Goal: Task Accomplishment & Management: Manage account settings

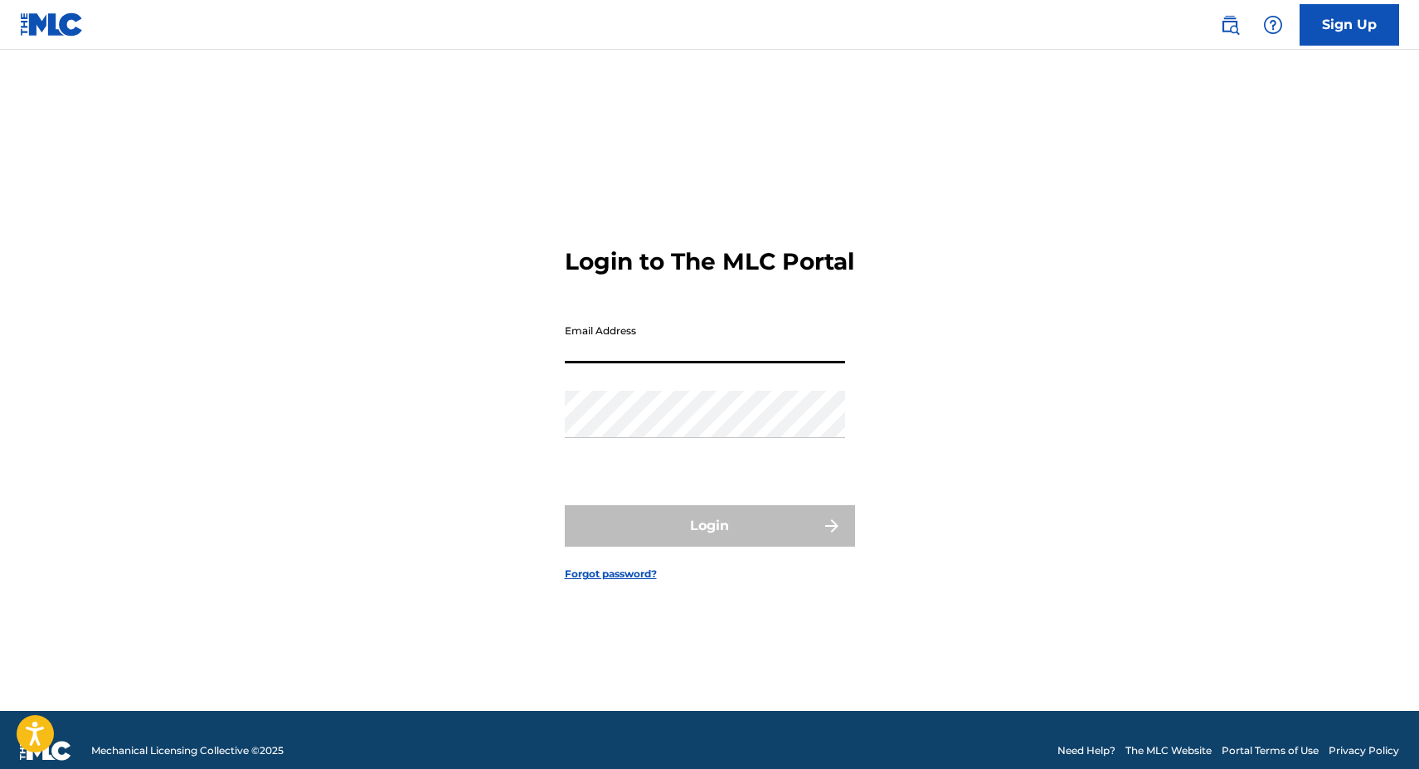
type input "x@[DOMAIN_NAME]"
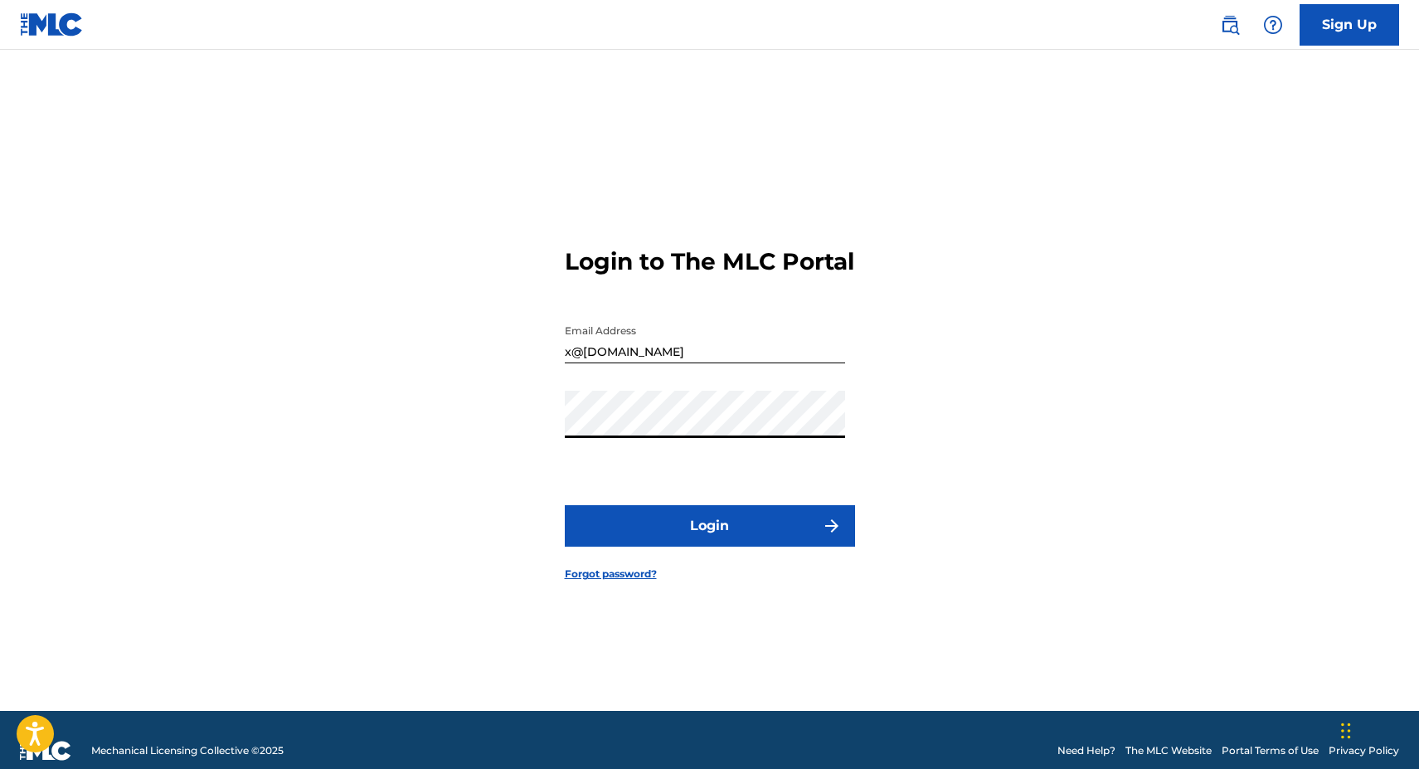
click at [671, 539] on button "Login" at bounding box center [710, 525] width 290 height 41
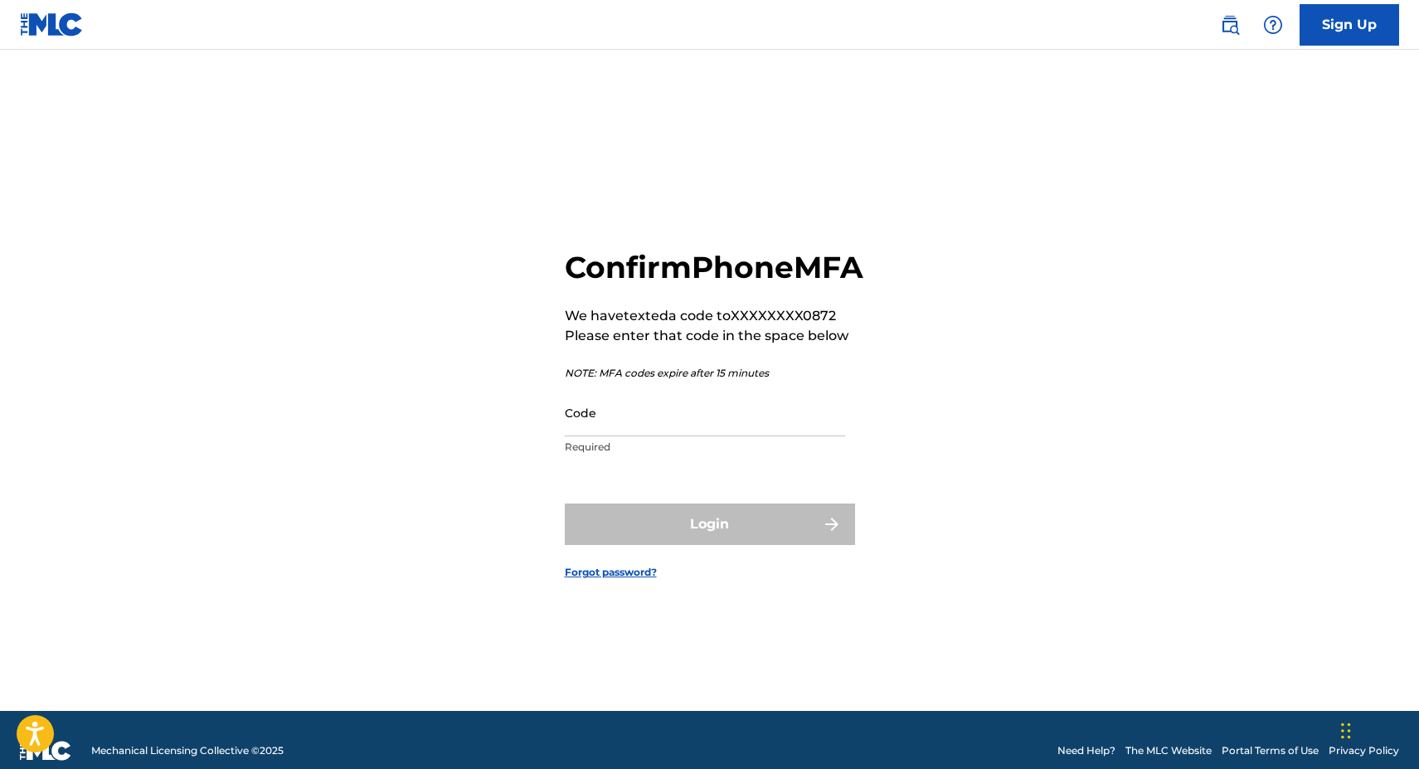
click at [610, 436] on input "Code" at bounding box center [705, 412] width 280 height 47
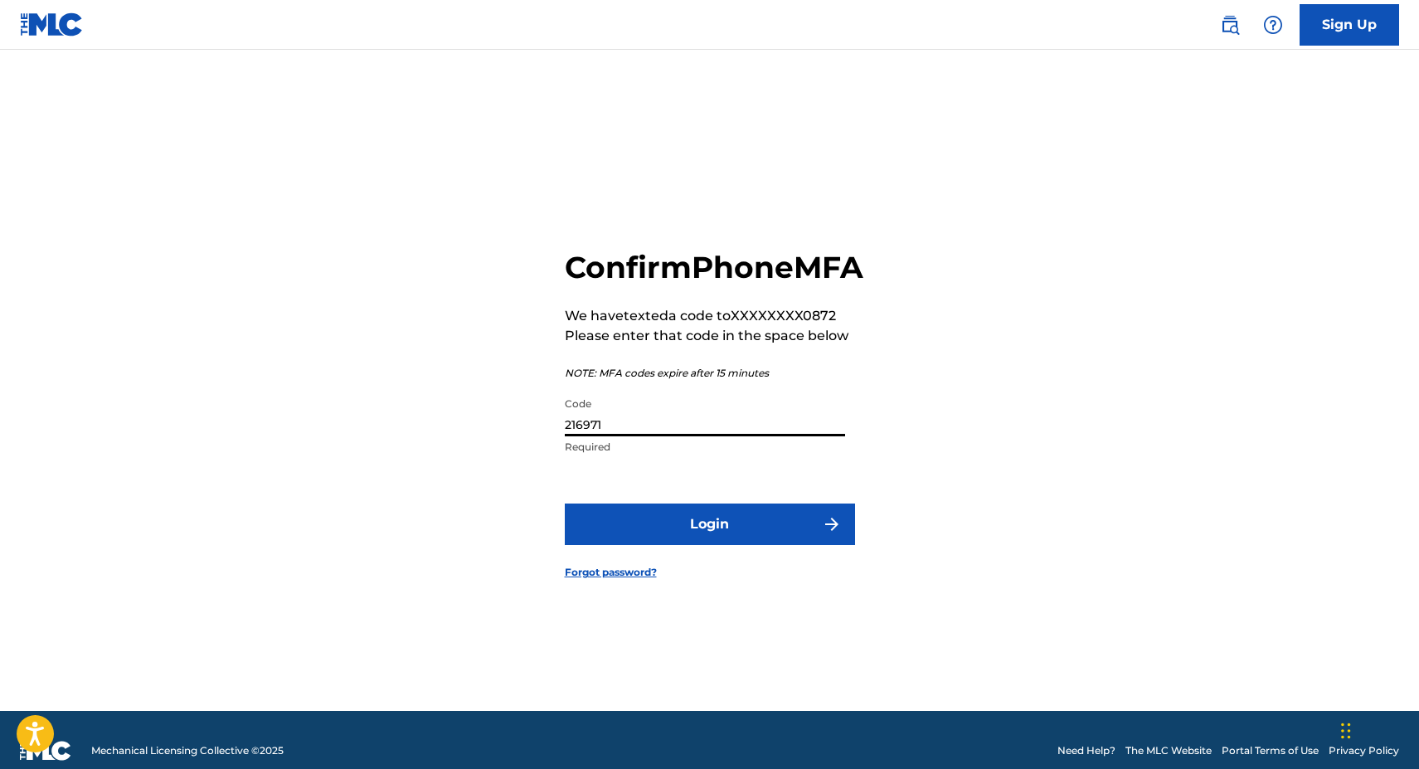
type input "216971"
click at [565, 504] on button "Login" at bounding box center [710, 524] width 290 height 41
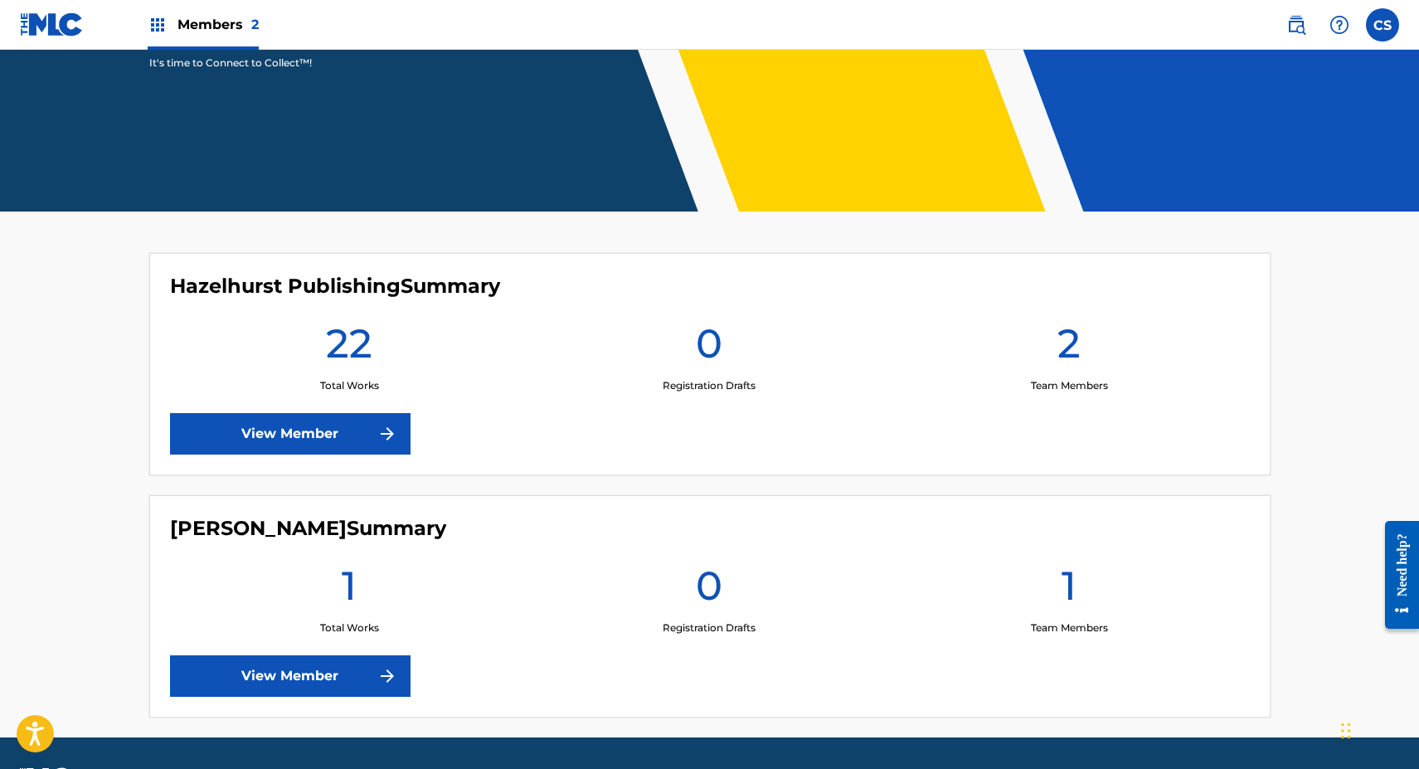
scroll to position [323, 0]
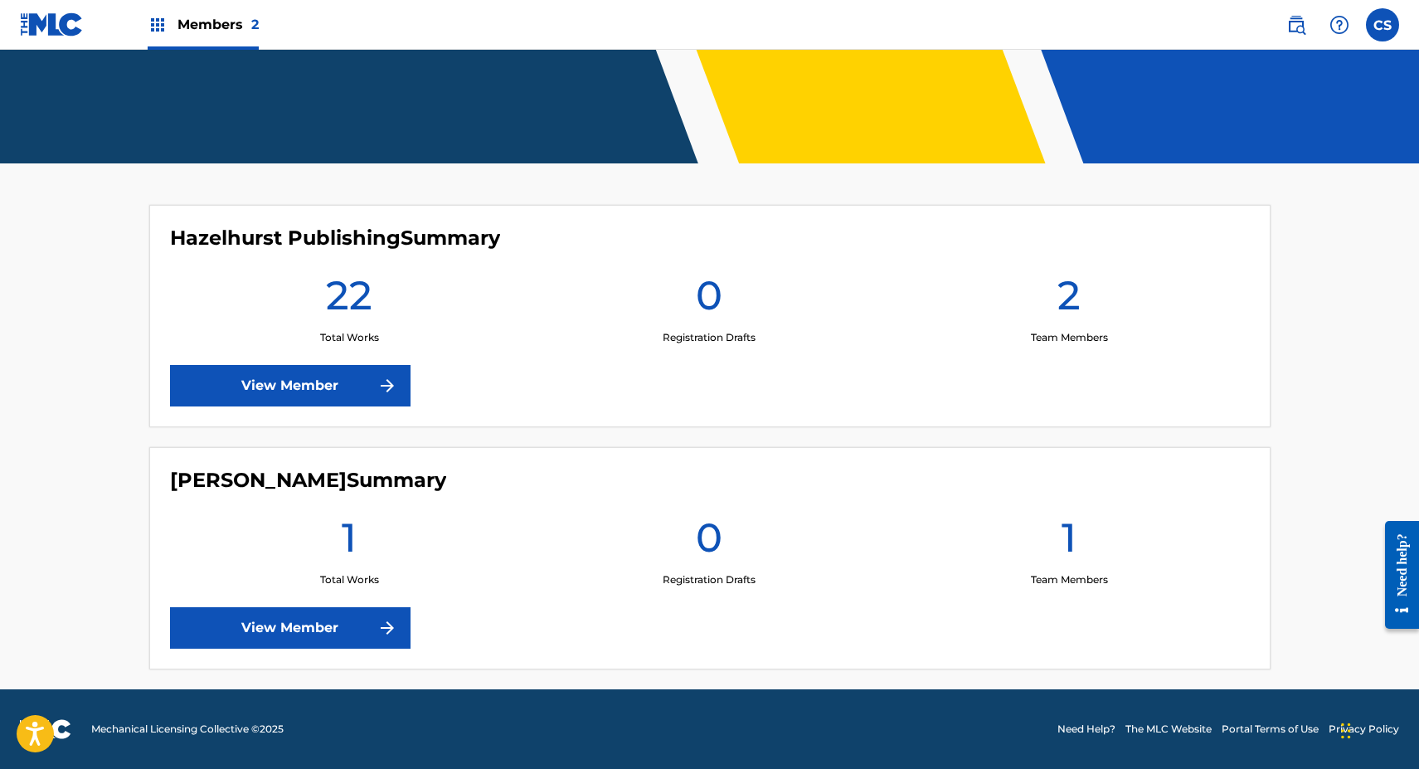
click at [308, 631] on link "View Member" at bounding box center [290, 627] width 241 height 41
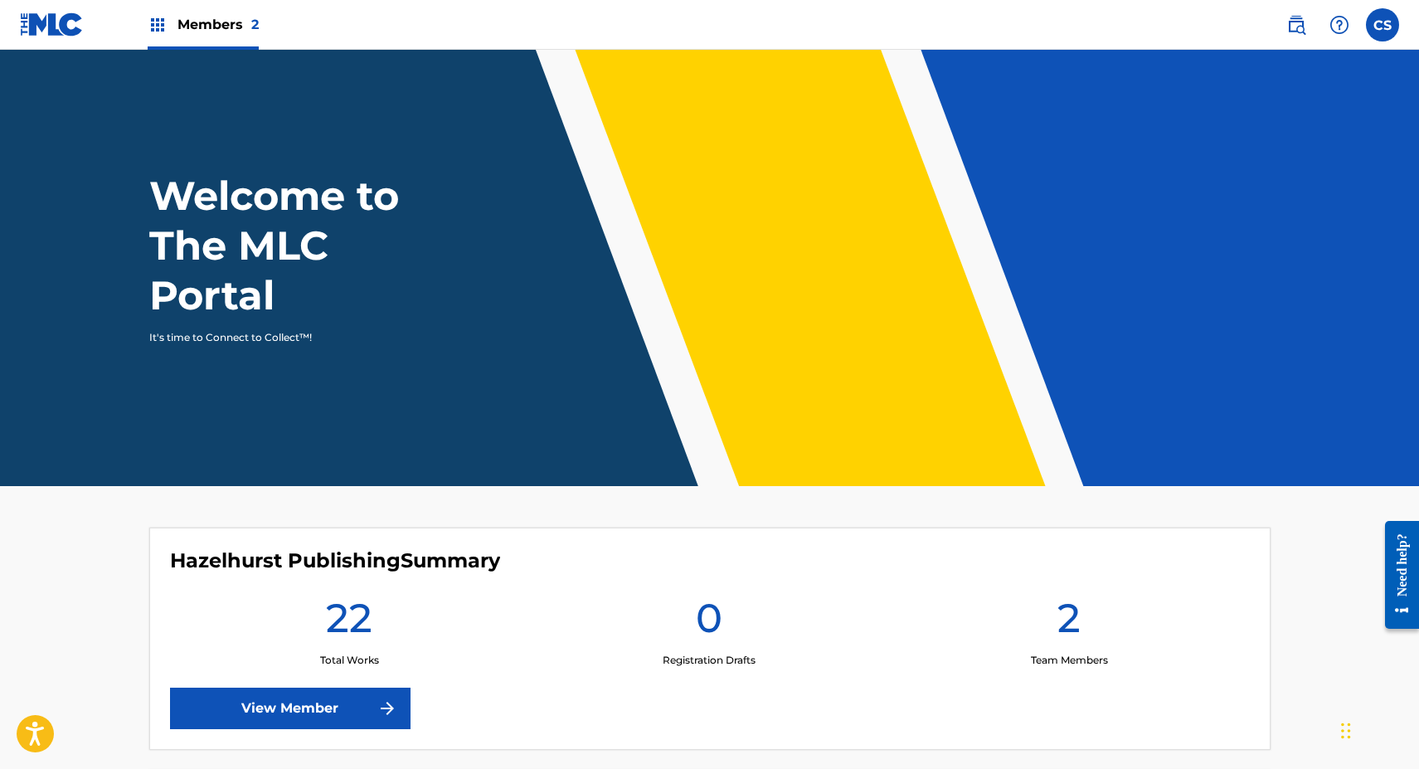
scroll to position [323, 0]
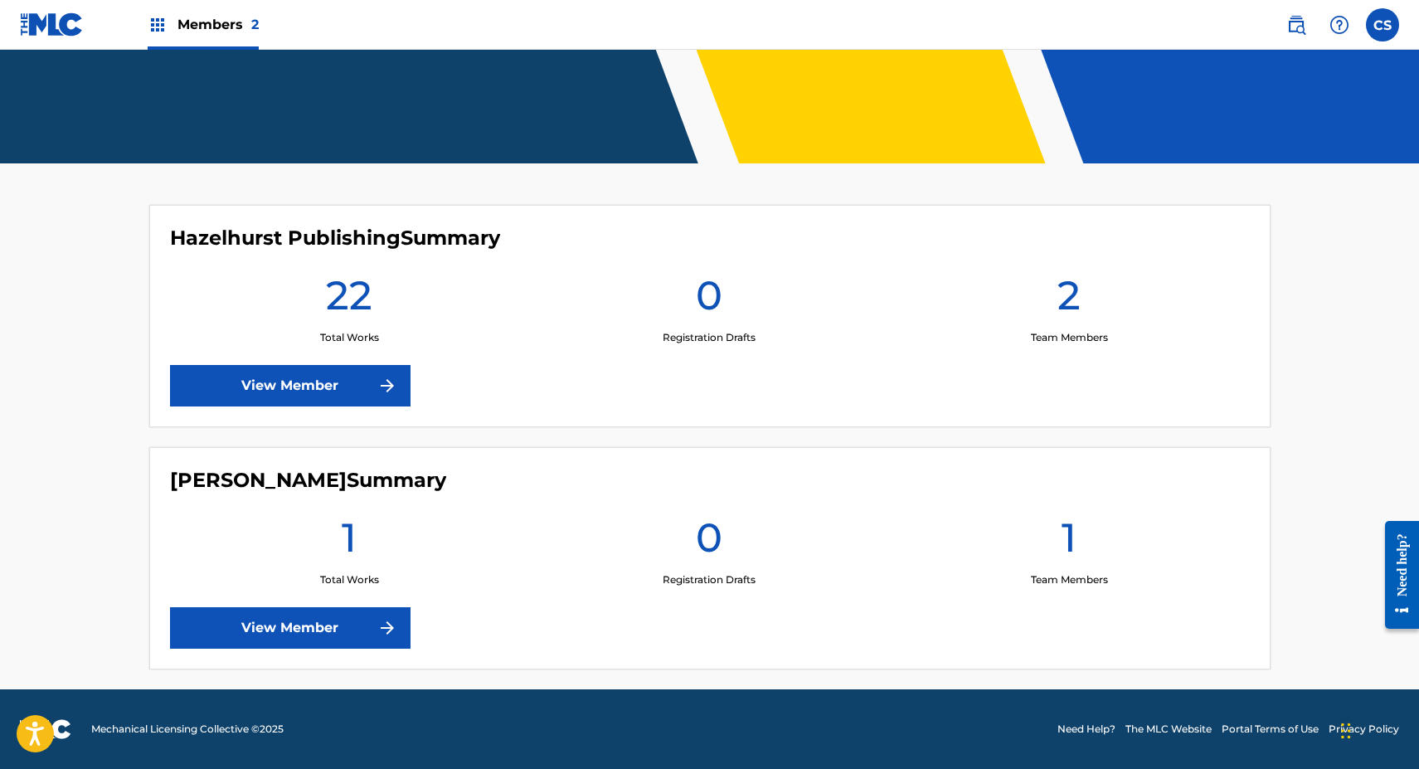
click at [270, 378] on link "View Member" at bounding box center [290, 385] width 241 height 41
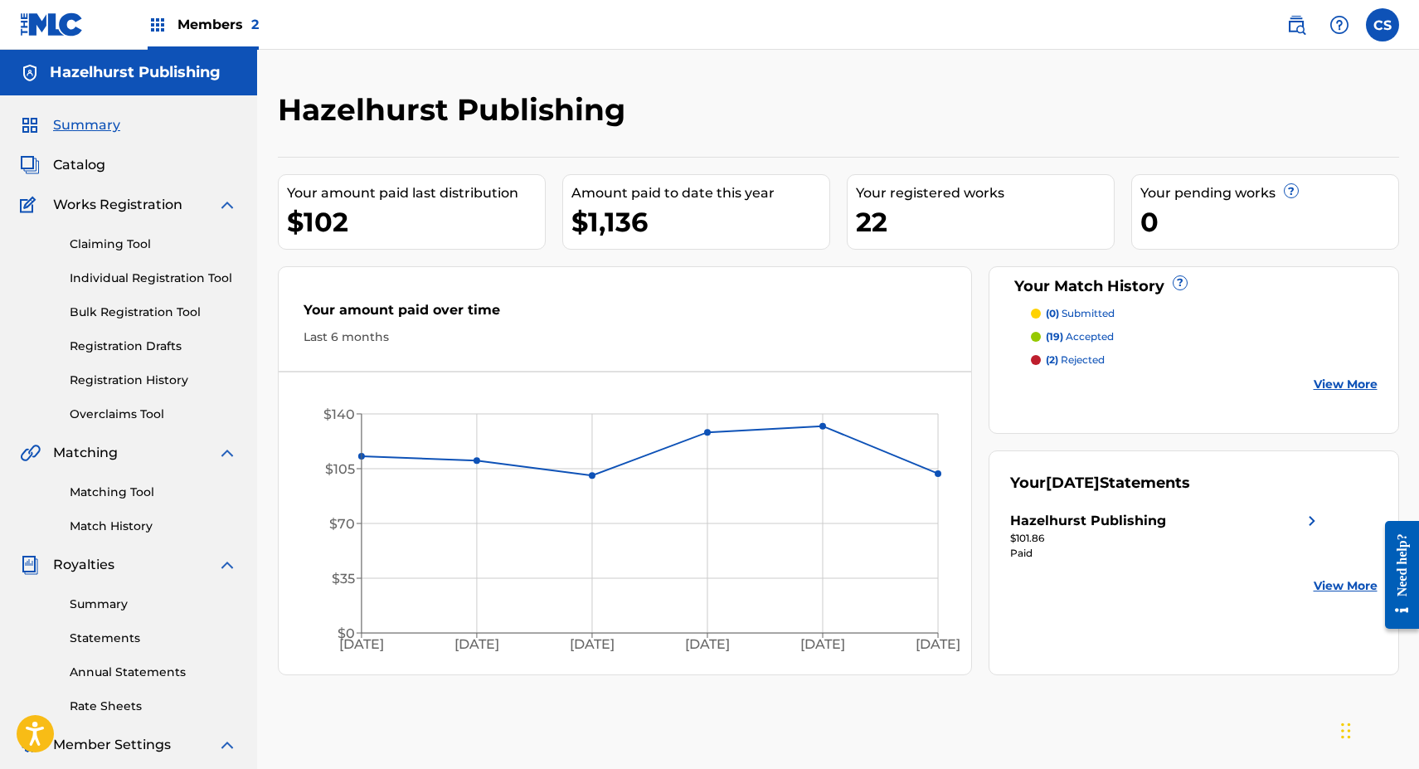
scroll to position [323, 0]
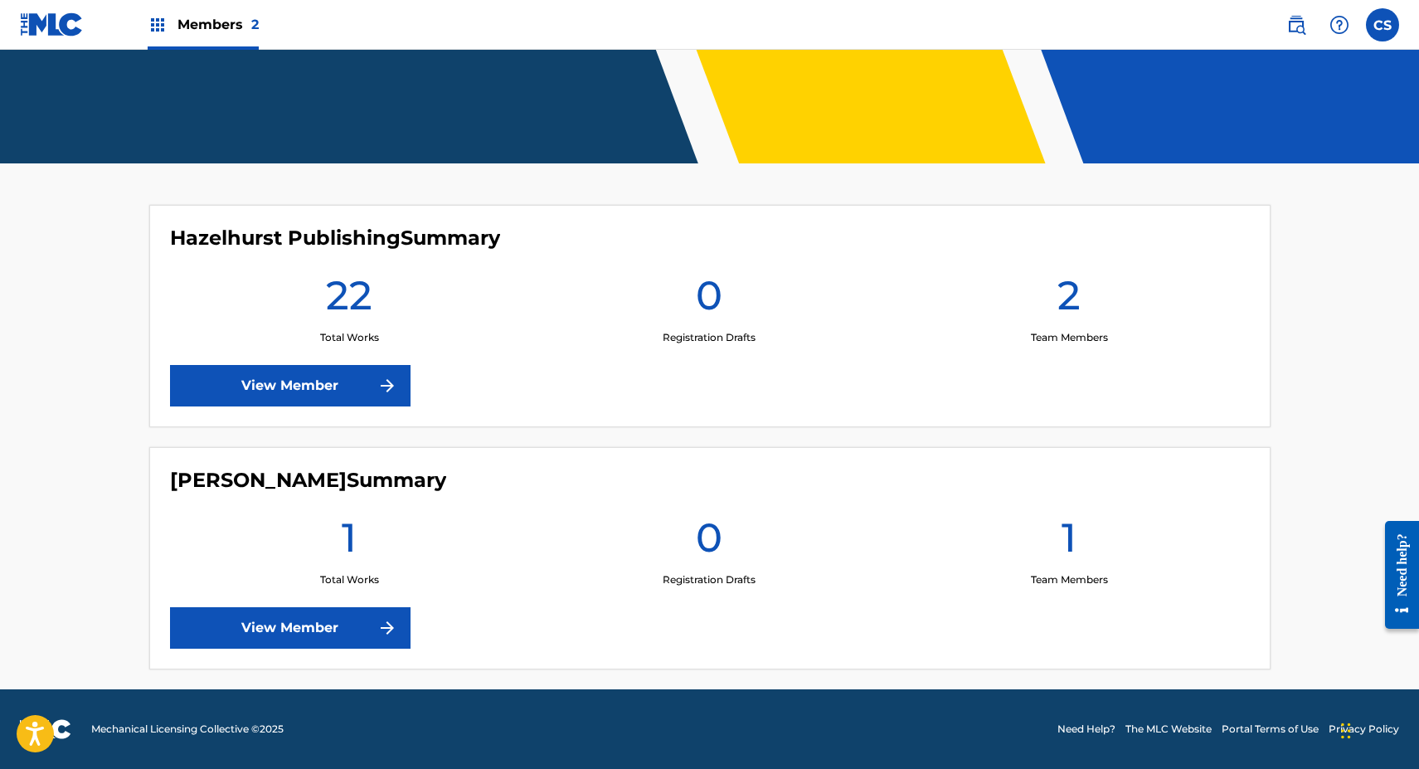
click at [1383, 24] on label at bounding box center [1382, 24] width 33 height 33
click at [1383, 25] on input "CS [DEMOGRAPHIC_DATA][PERSON_NAME] x@[DOMAIN_NAME] Notification Preferences Pro…" at bounding box center [1383, 25] width 0 height 0
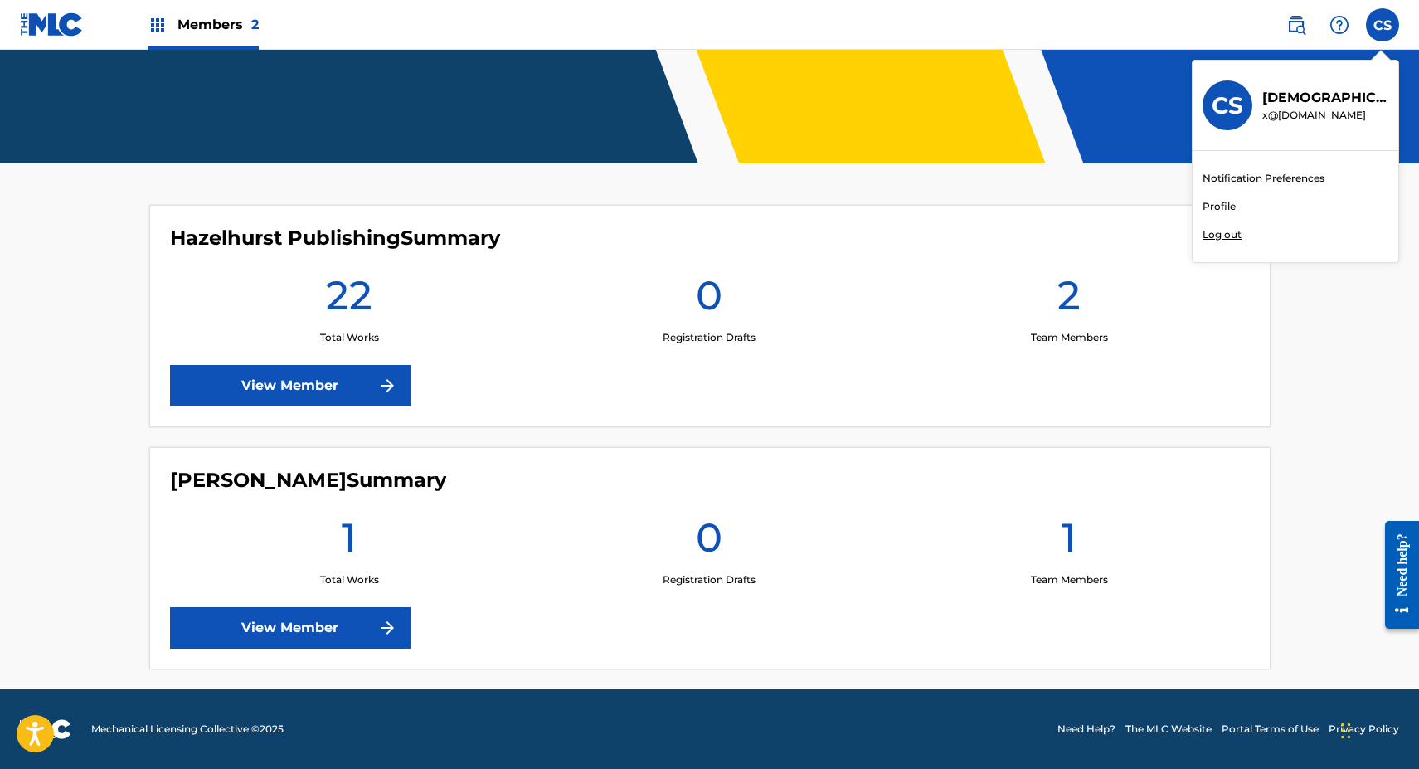
click at [1235, 232] on p "Log out" at bounding box center [1222, 234] width 39 height 15
click at [1383, 25] on input "CS [DEMOGRAPHIC_DATA][PERSON_NAME] x@[DOMAIN_NAME] Notification Preferences Pro…" at bounding box center [1383, 25] width 0 height 0
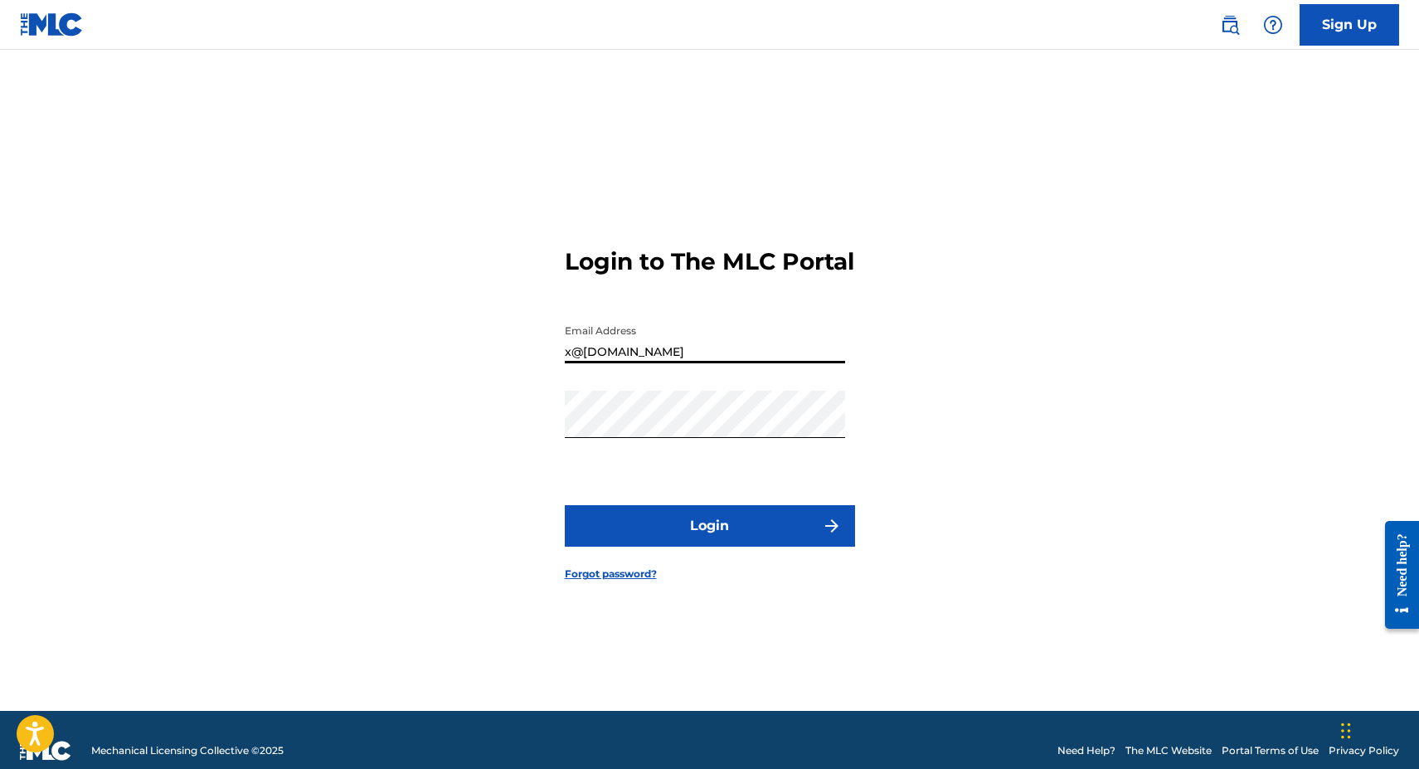
click at [775, 353] on input "x@[DOMAIN_NAME]" at bounding box center [705, 339] width 280 height 47
type input "[EMAIL_ADDRESS][DOMAIN_NAME]"
click at [703, 538] on button "Login" at bounding box center [710, 525] width 290 height 41
